Goal: Check status: Check status

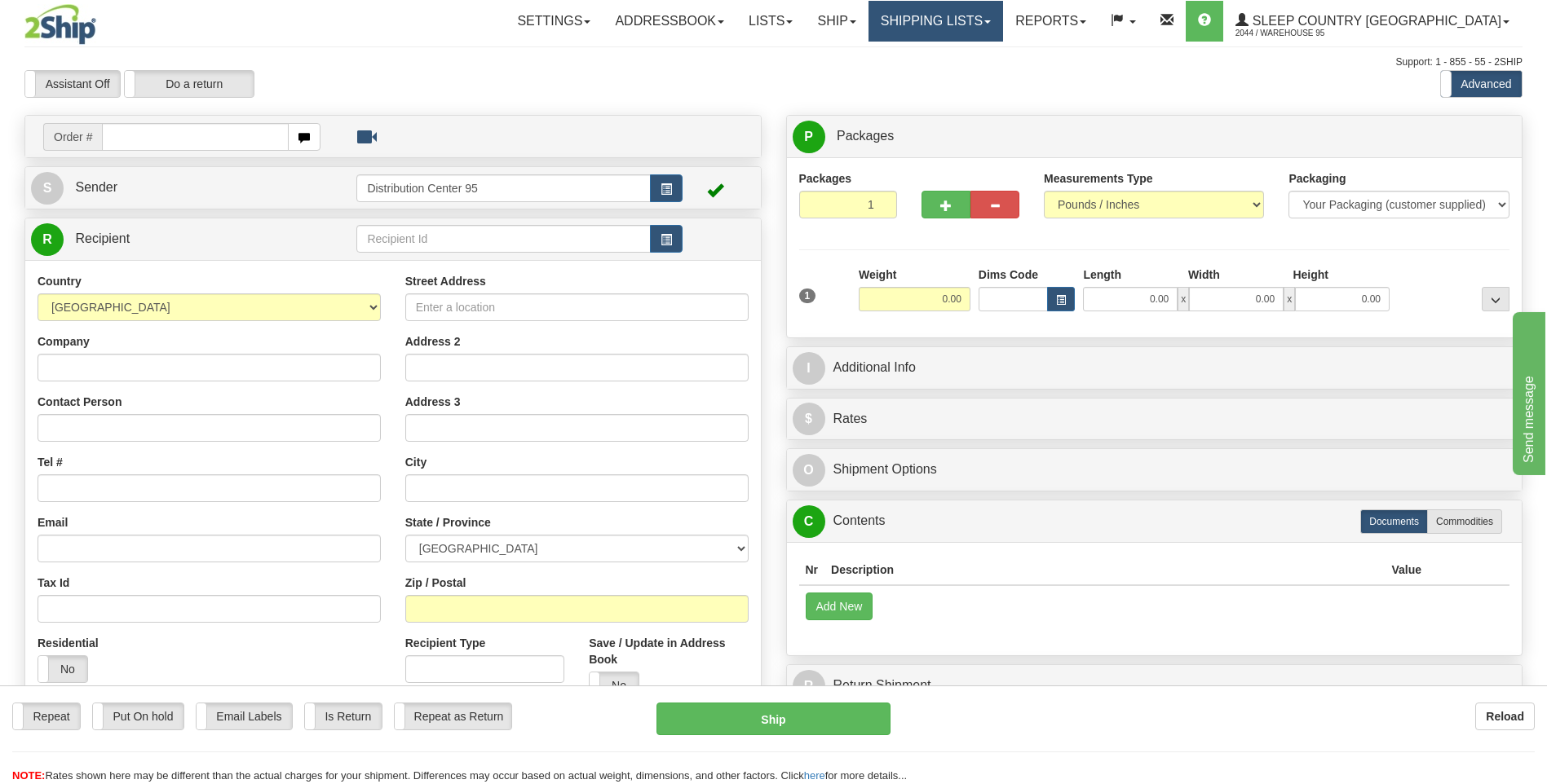
click at [720, 24] on link "Shipping lists" at bounding box center [935, 21] width 134 height 41
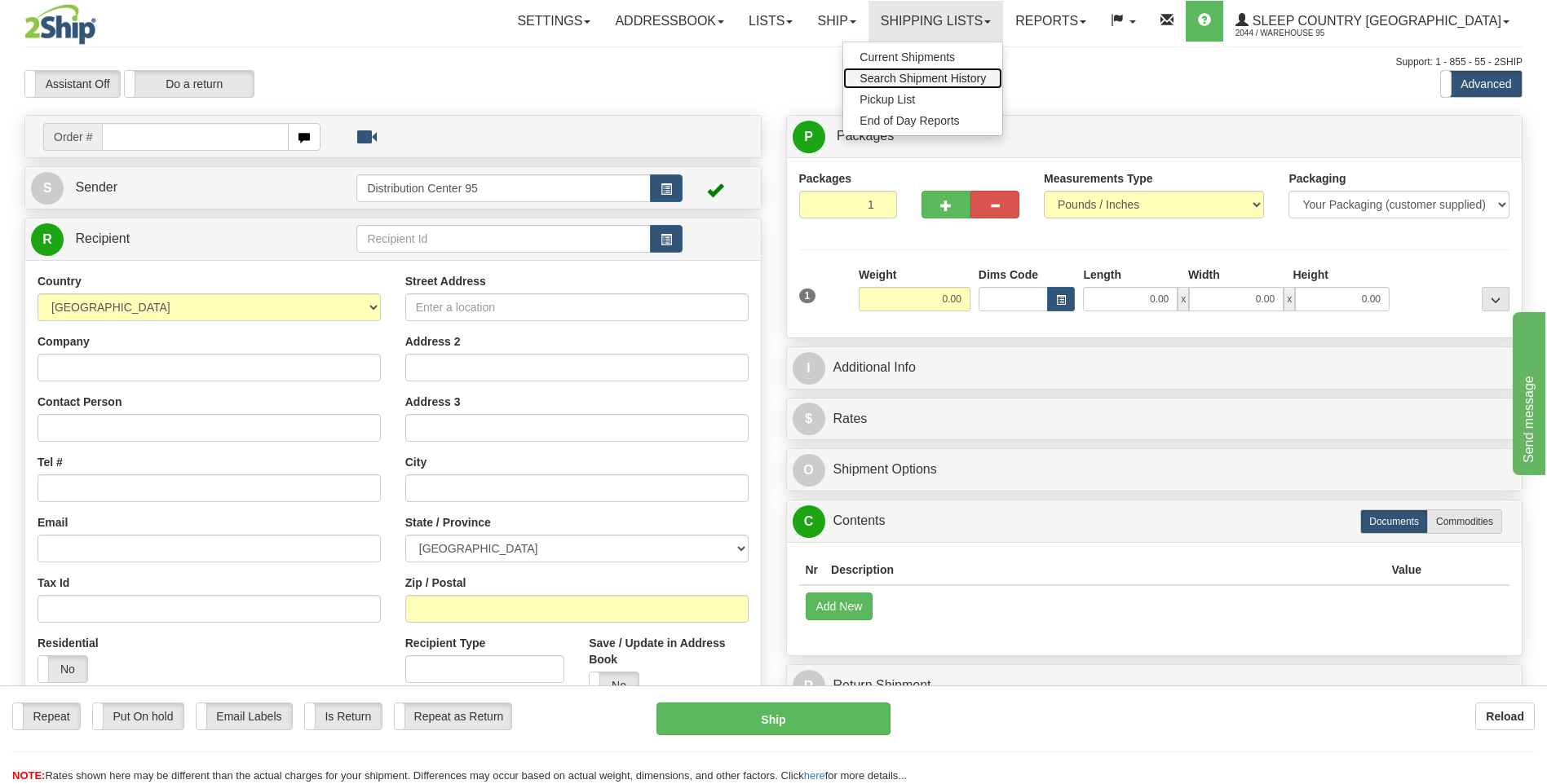
click at [720, 70] on link "Search Shipment History" at bounding box center [922, 78] width 159 height 21
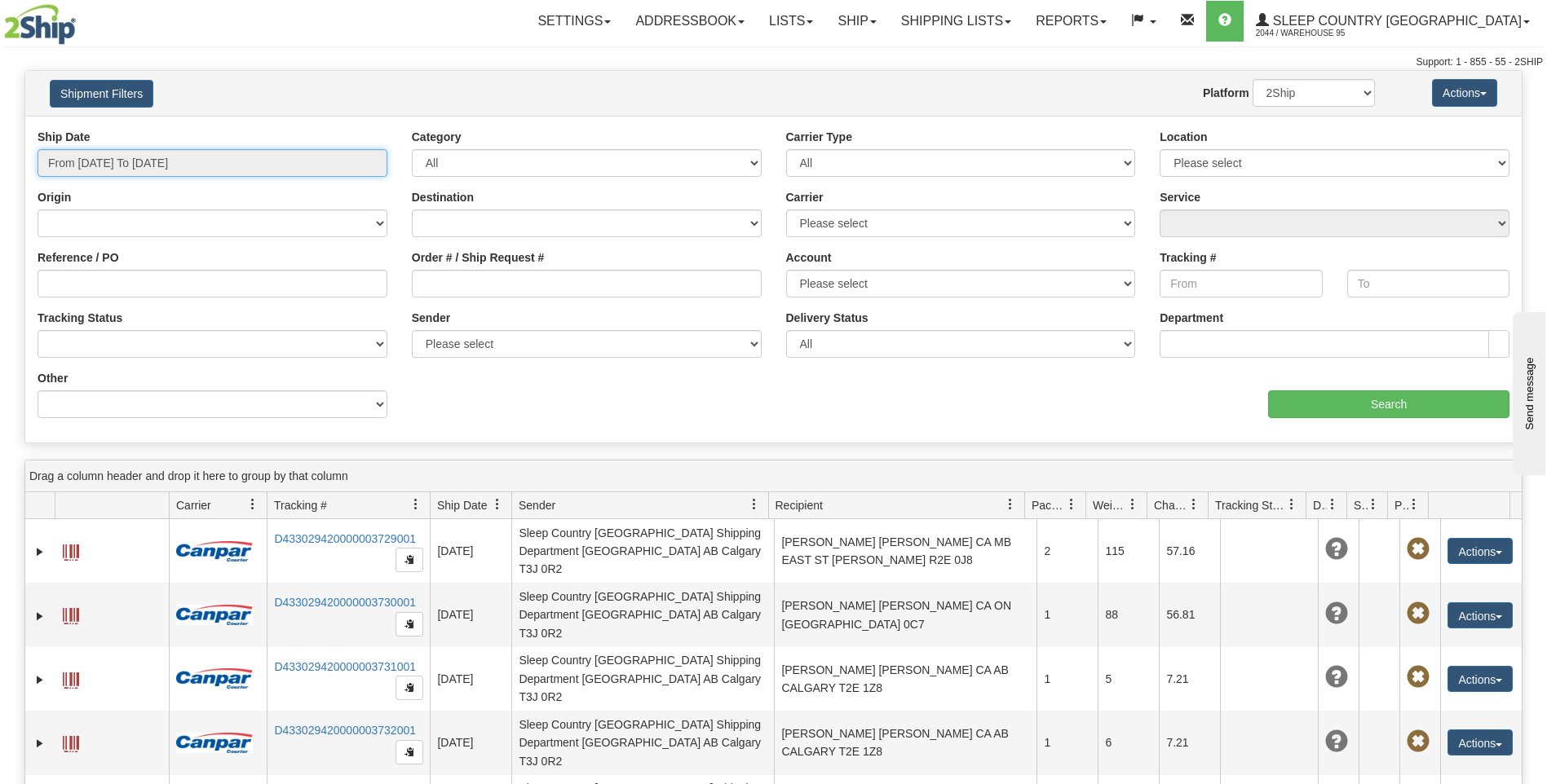
click at [161, 164] on input "From 08/23/2025 To 08/24/2025" at bounding box center [212, 163] width 350 height 28
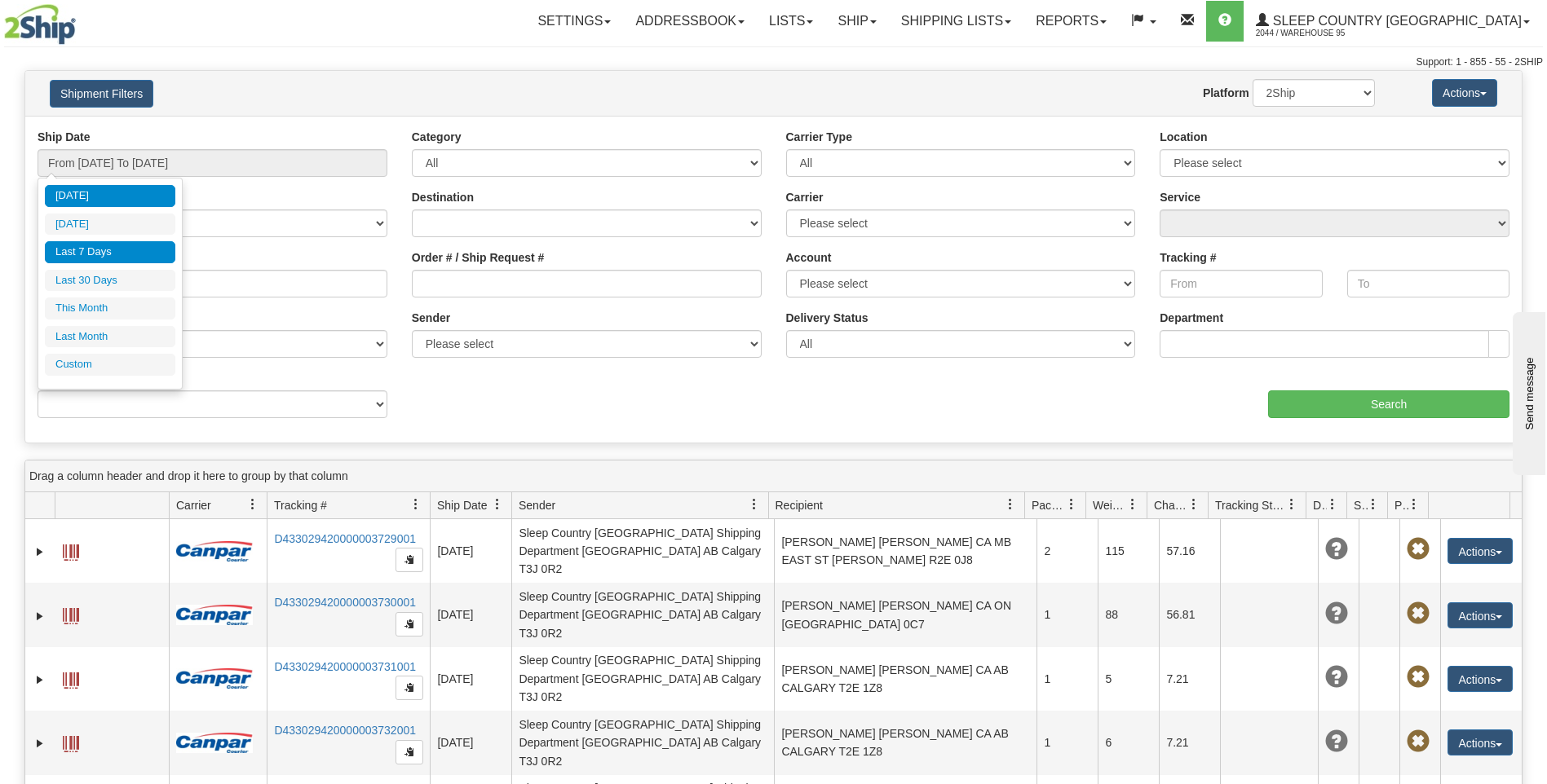
click at [102, 242] on li "Last 7 Days" at bounding box center [110, 252] width 131 height 22
type input "From 08/18/2025 To 08/24/2025"
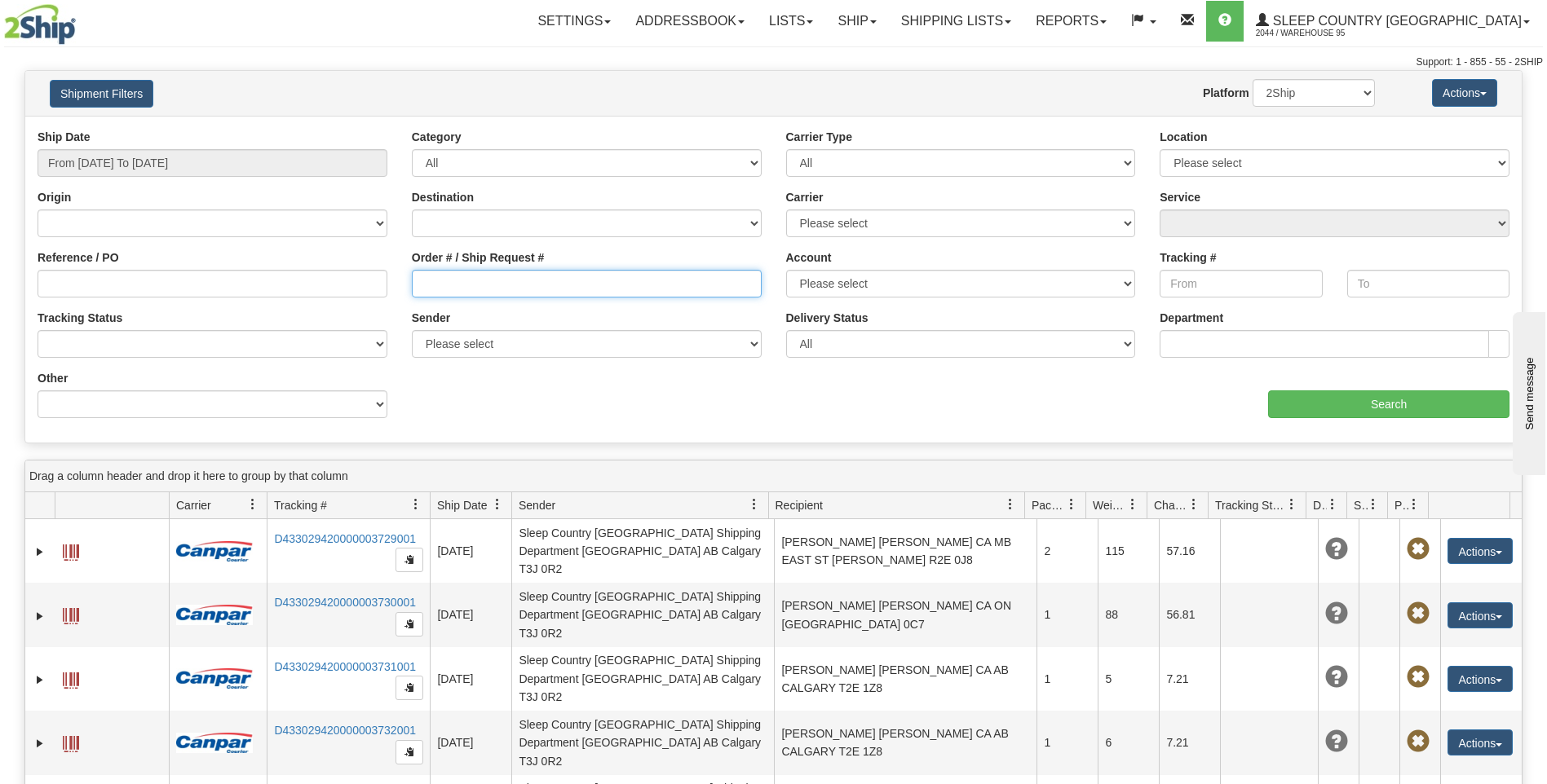
click at [458, 285] on input "Order # / Ship Request #" at bounding box center [586, 283] width 350 height 28
paste input "Warehouse"
type input "W"
click at [448, 286] on input "Order # / Ship Request #" at bounding box center [586, 283] width 350 height 28
paste input "9007H953846"
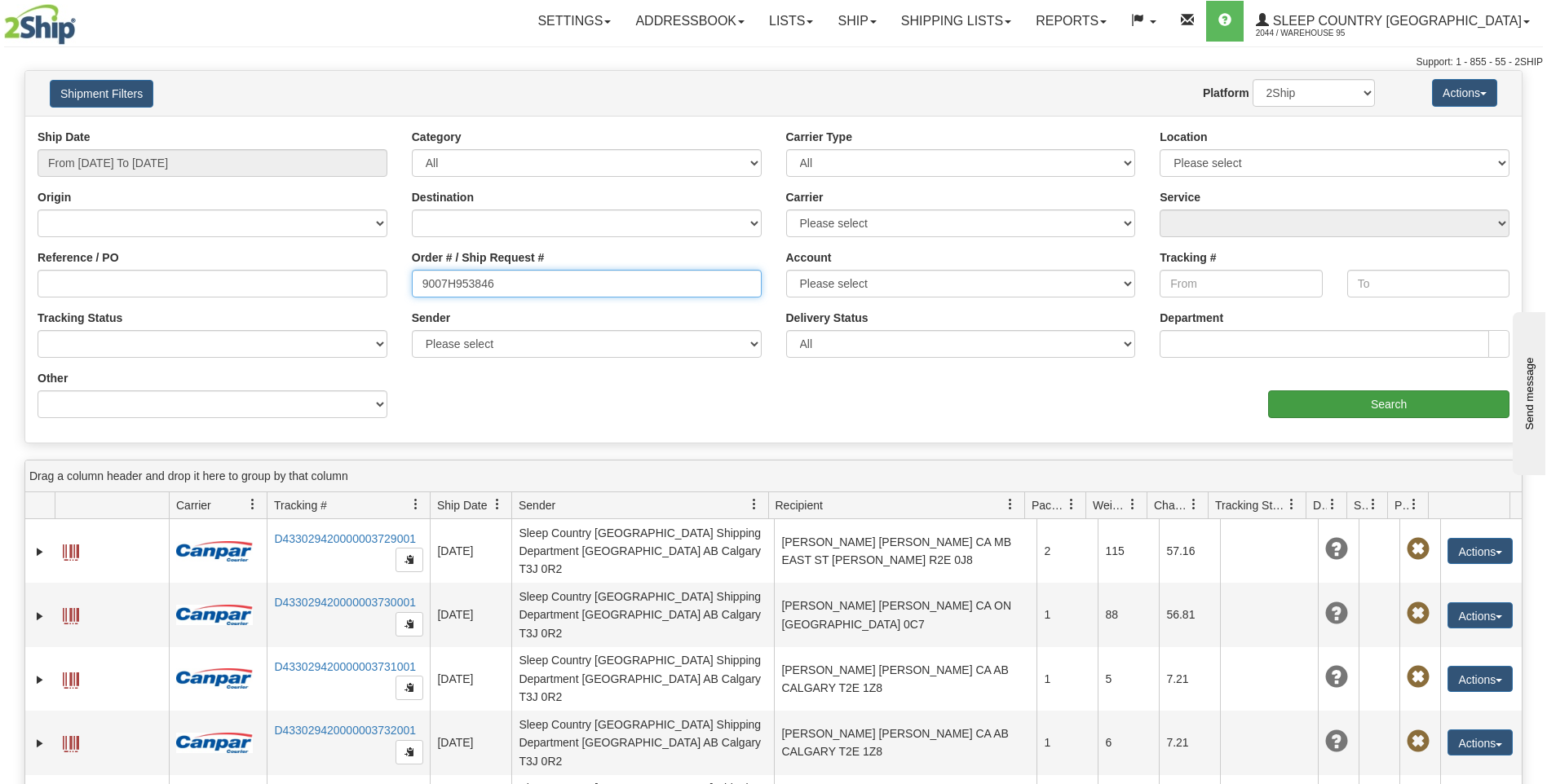
type input "9007H953846"
click at [1360, 406] on input "Search" at bounding box center [1388, 405] width 242 height 28
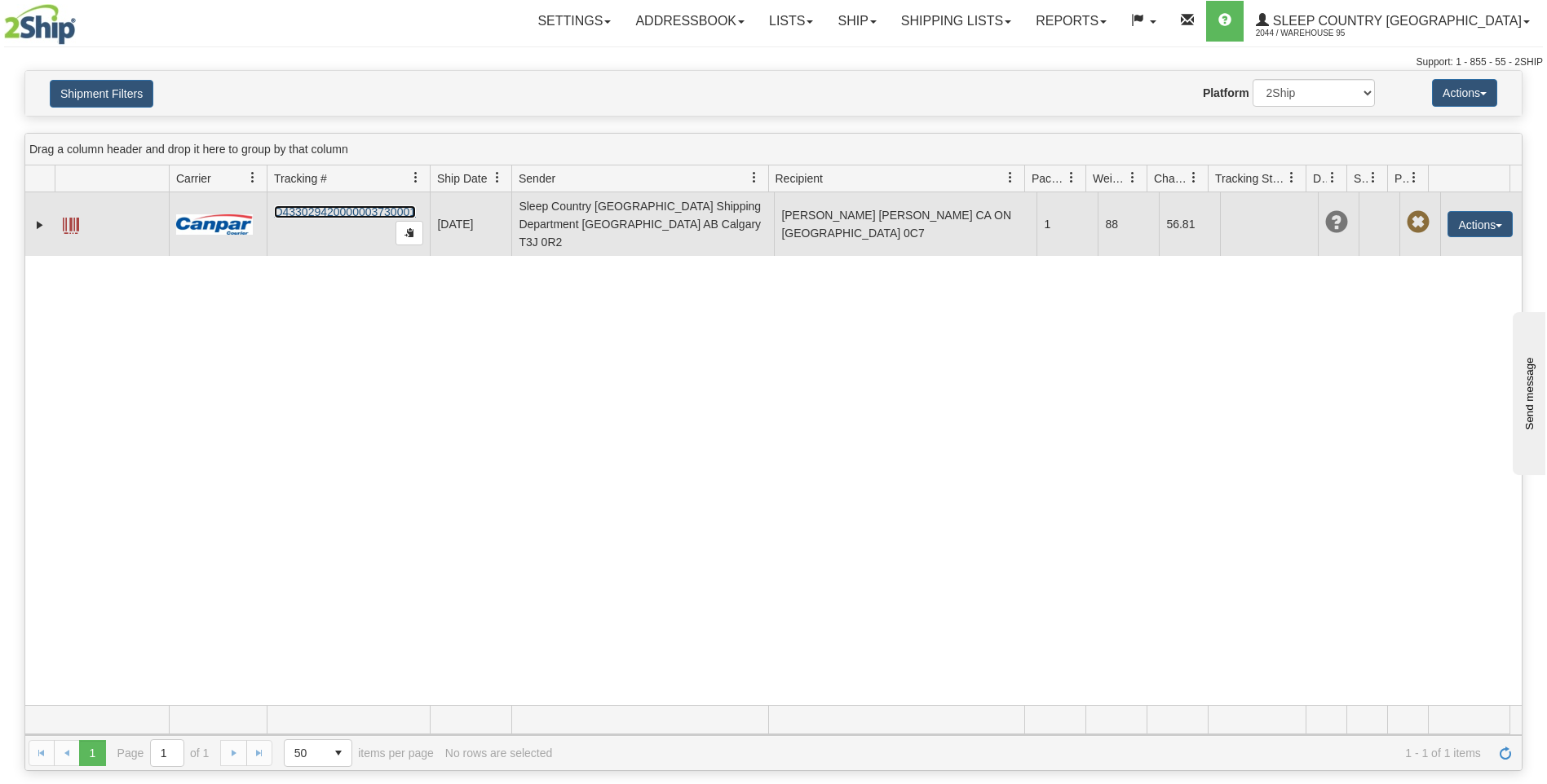
click at [336, 207] on link "D433029420000003730001" at bounding box center [345, 211] width 142 height 13
click at [74, 219] on span at bounding box center [71, 225] width 17 height 17
